Goal: Information Seeking & Learning: Learn about a topic

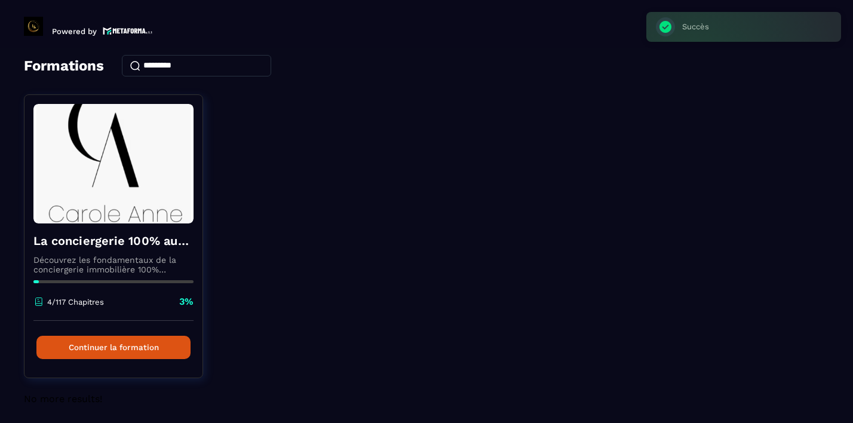
scroll to position [56, 0]
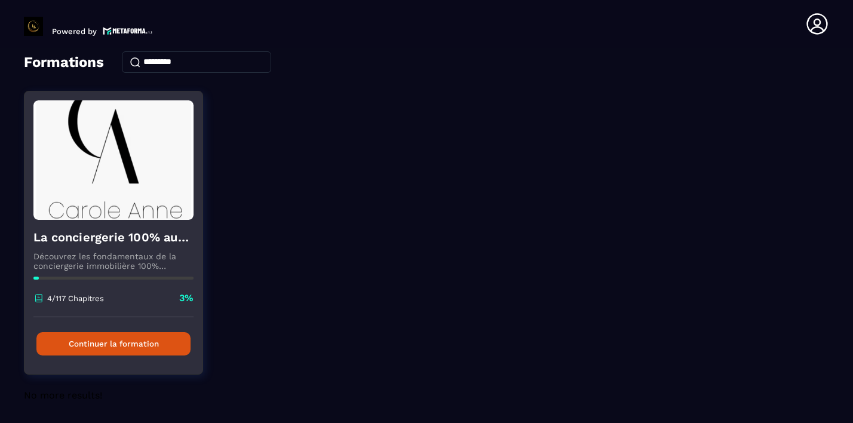
click at [128, 336] on button "Continuer la formation" at bounding box center [113, 343] width 154 height 23
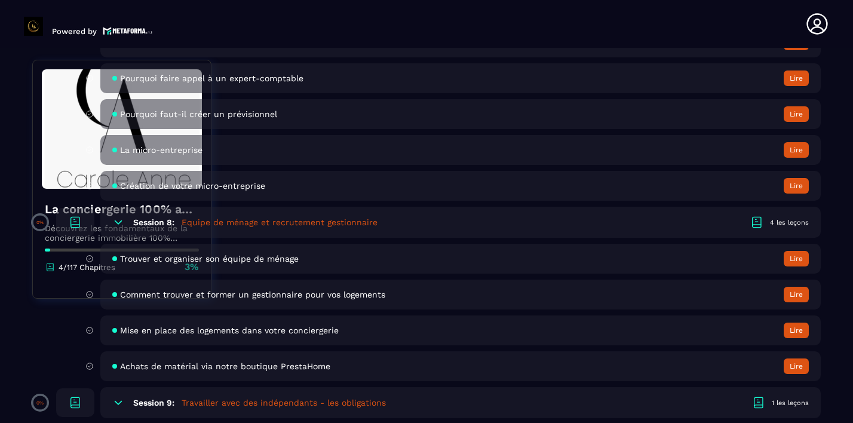
scroll to position [1222, 0]
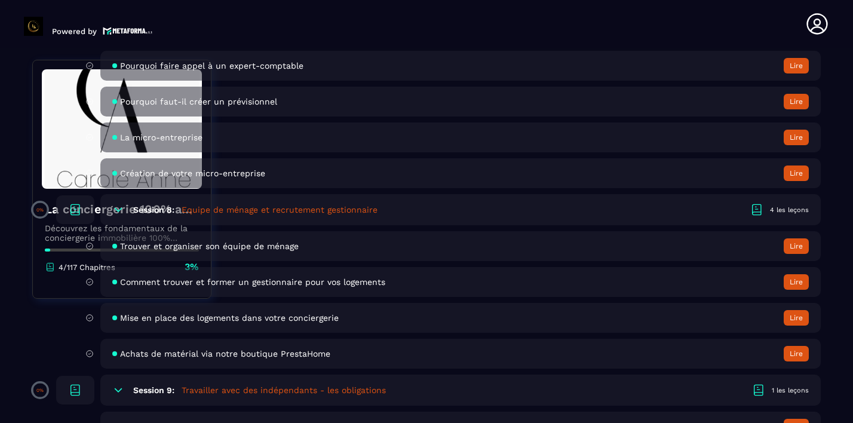
click at [794, 315] on button "Lire" at bounding box center [796, 318] width 25 height 16
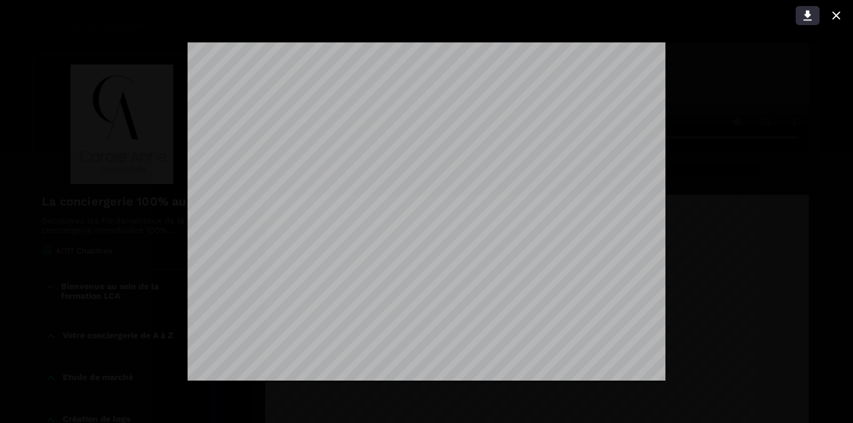
click at [808, 11] on icon at bounding box center [807, 16] width 8 height 10
click at [742, 88] on div at bounding box center [426, 211] width 853 height 423
click at [837, 14] on icon at bounding box center [836, 15] width 8 height 8
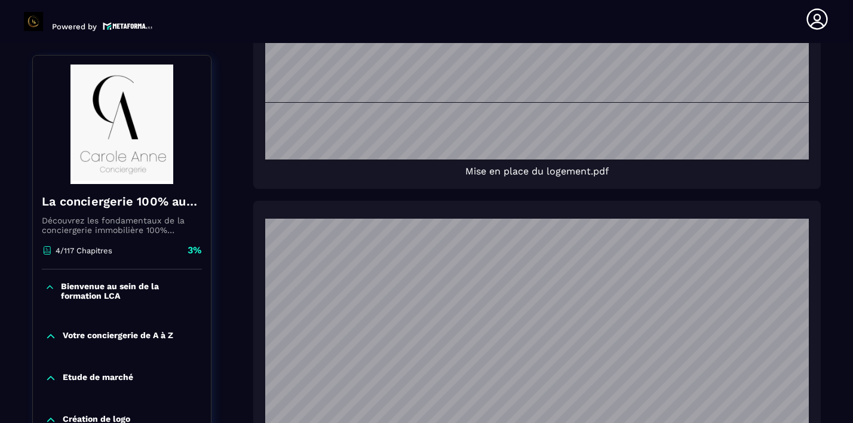
scroll to position [1018, 0]
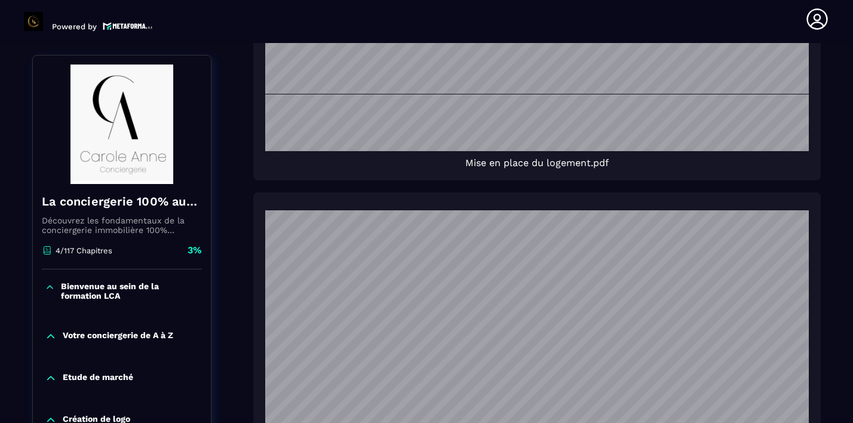
click at [145, 251] on div "4/117 Chapitres 3%" at bounding box center [122, 257] width 160 height 26
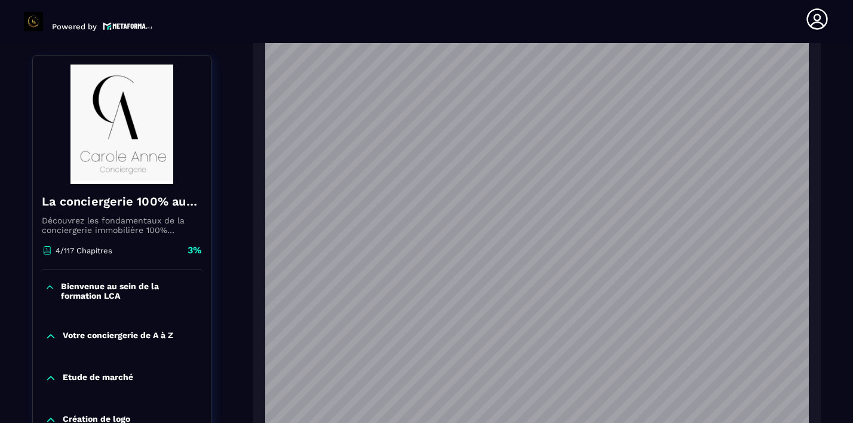
scroll to position [1210, 0]
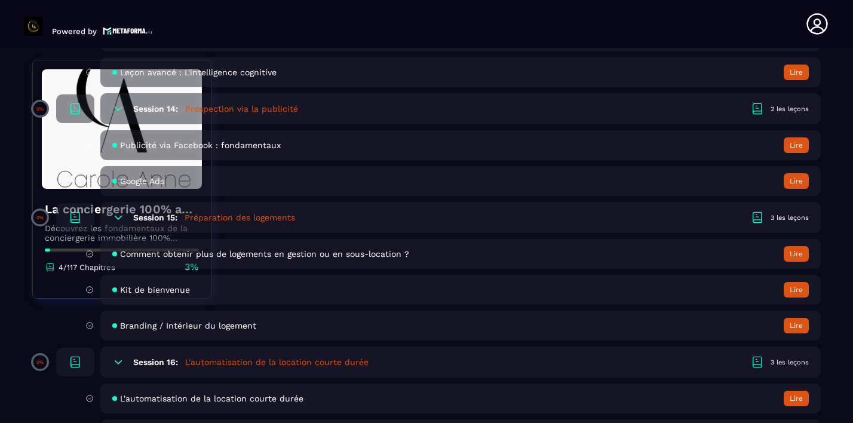
scroll to position [2304, 0]
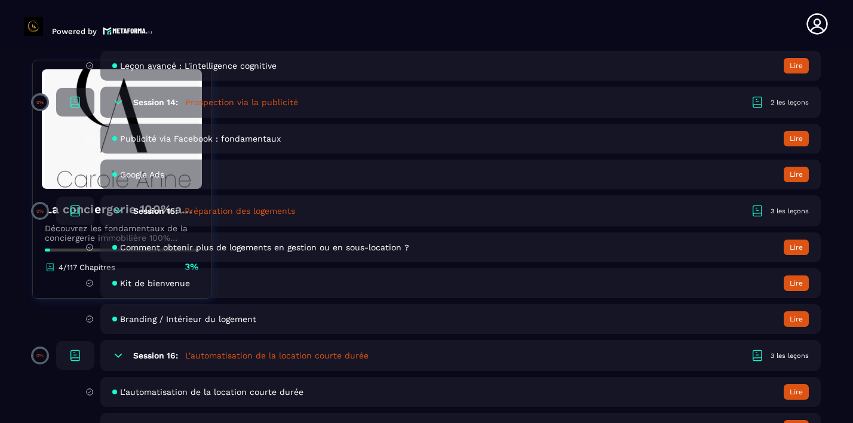
click at [794, 283] on button "Lire" at bounding box center [796, 283] width 25 height 16
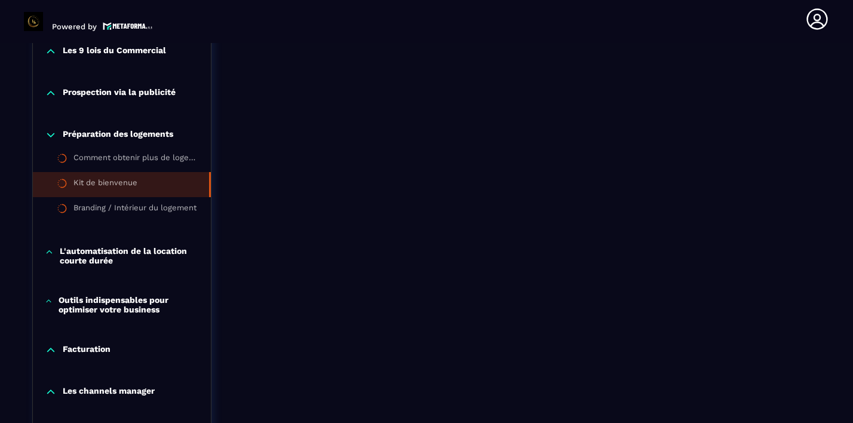
scroll to position [994, 0]
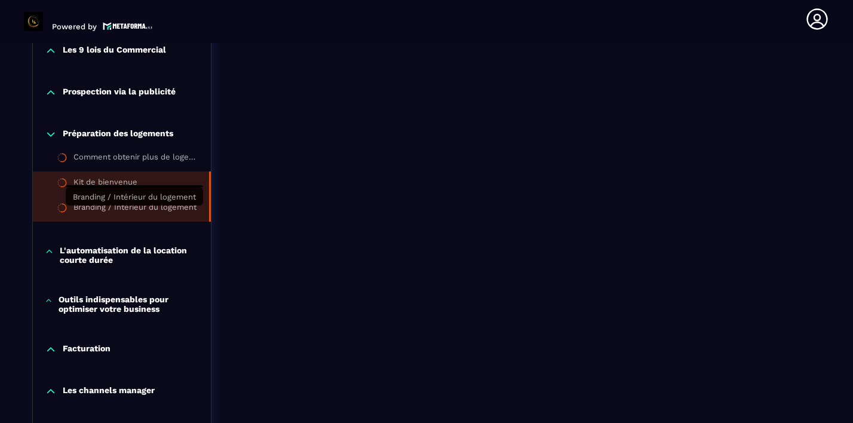
click at [149, 213] on div "Branding / Intérieur du logement" at bounding box center [134, 208] width 123 height 13
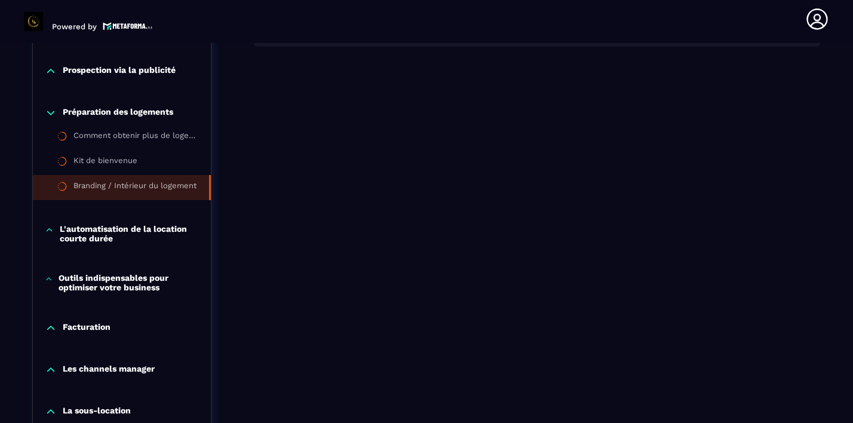
scroll to position [1023, 0]
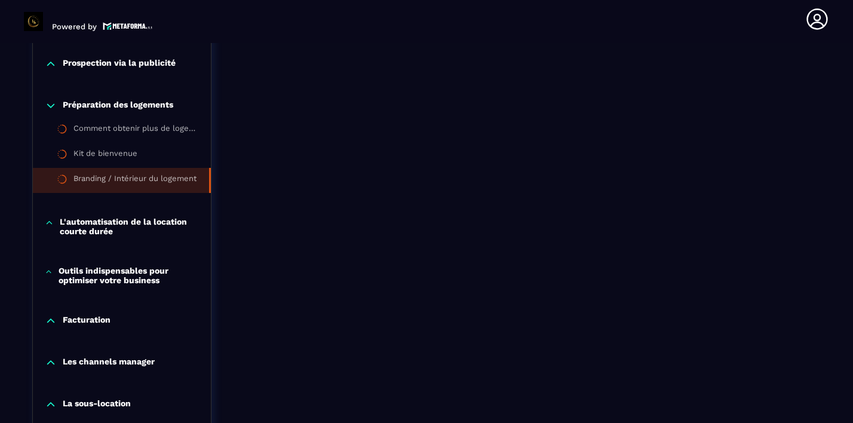
click at [92, 228] on p "L'automatisation de la location courte durée" at bounding box center [129, 226] width 139 height 19
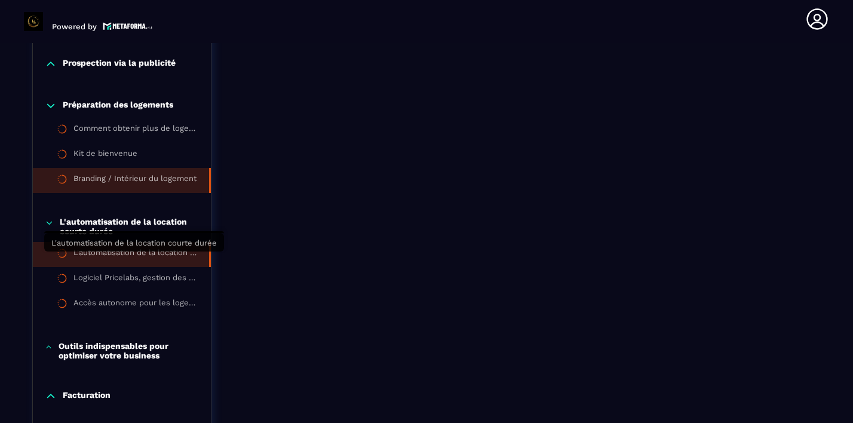
click at [109, 256] on div "L'automatisation de la location courte durée" at bounding box center [135, 254] width 124 height 13
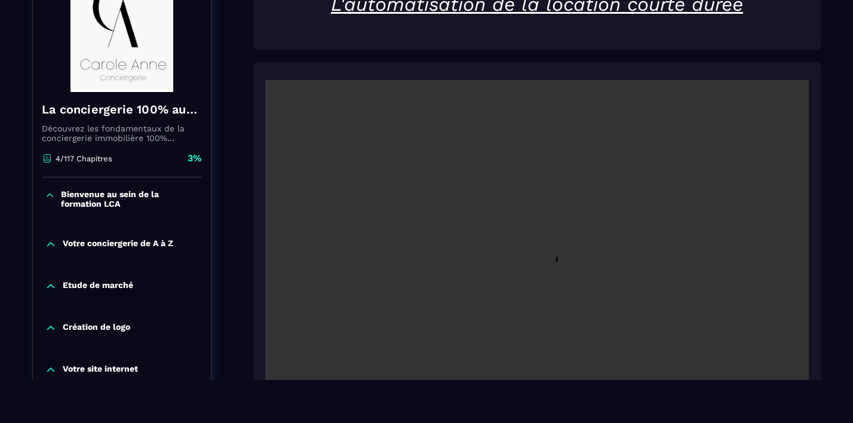
scroll to position [124, 0]
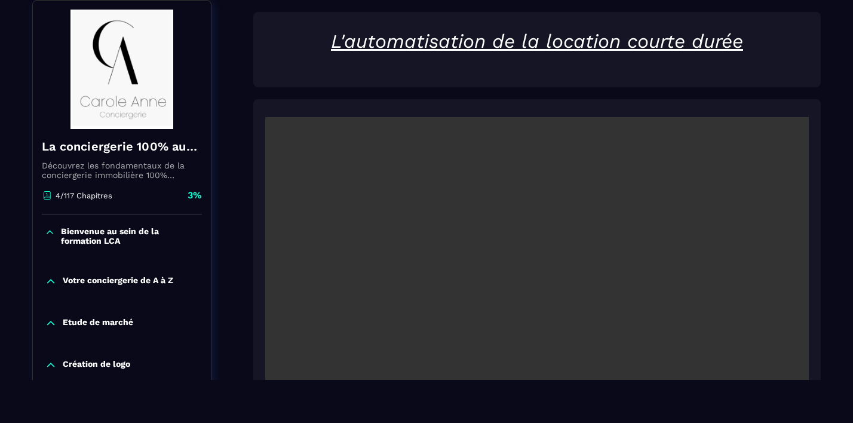
click at [369, 284] on video at bounding box center [537, 298] width 544 height 363
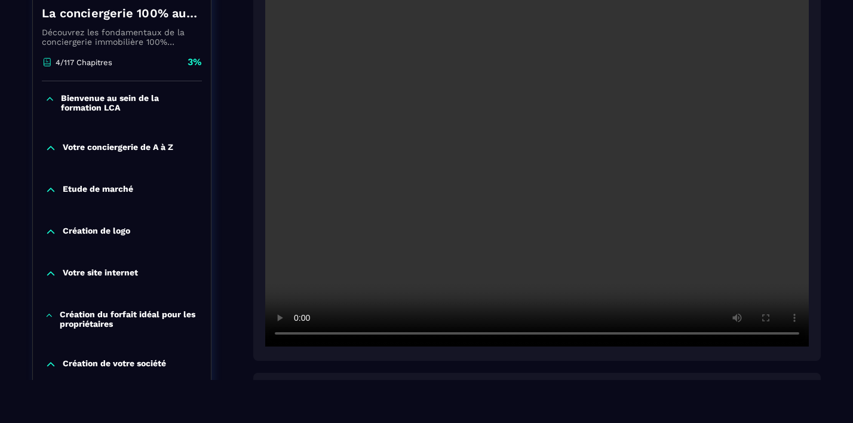
scroll to position [259, 0]
